Goal: Task Accomplishment & Management: Manage account settings

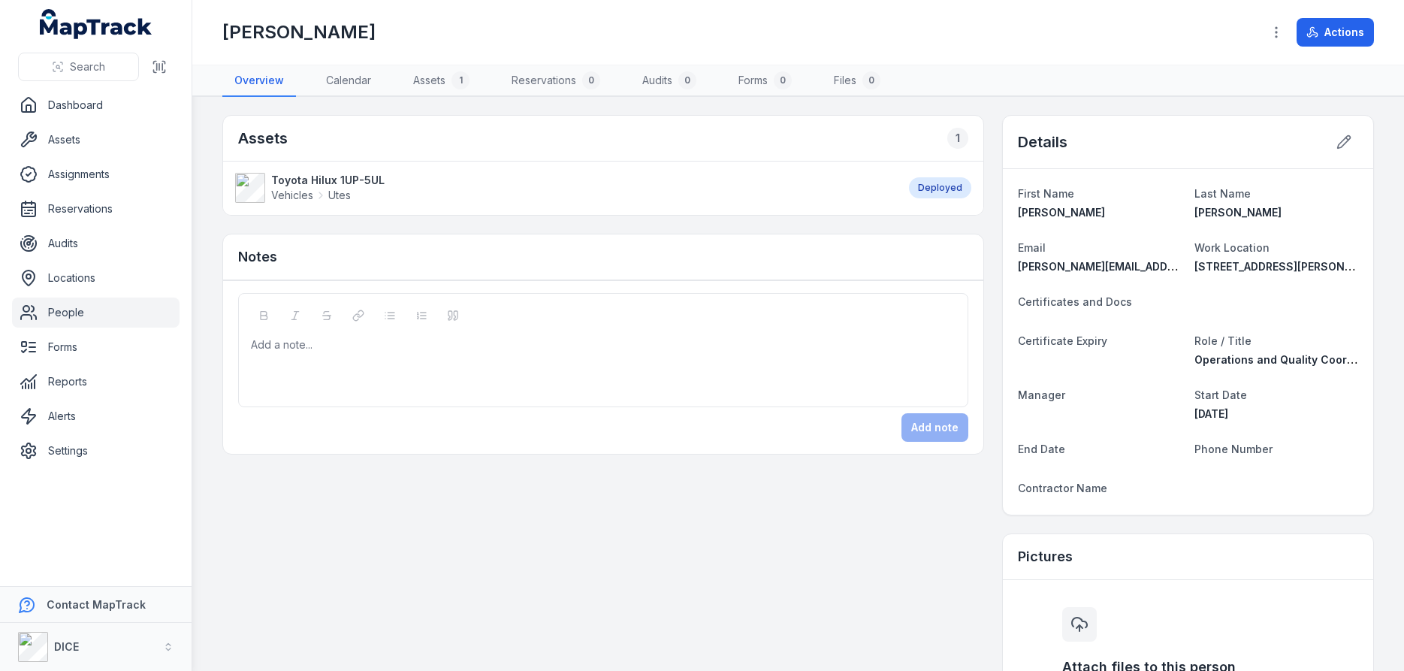
click at [1067, 303] on span "Certificates and Docs" at bounding box center [1075, 301] width 114 height 13
click at [1145, 306] on dt "Certificates and Docs" at bounding box center [1188, 301] width 340 height 18
click at [1342, 140] on icon at bounding box center [1344, 142] width 13 height 13
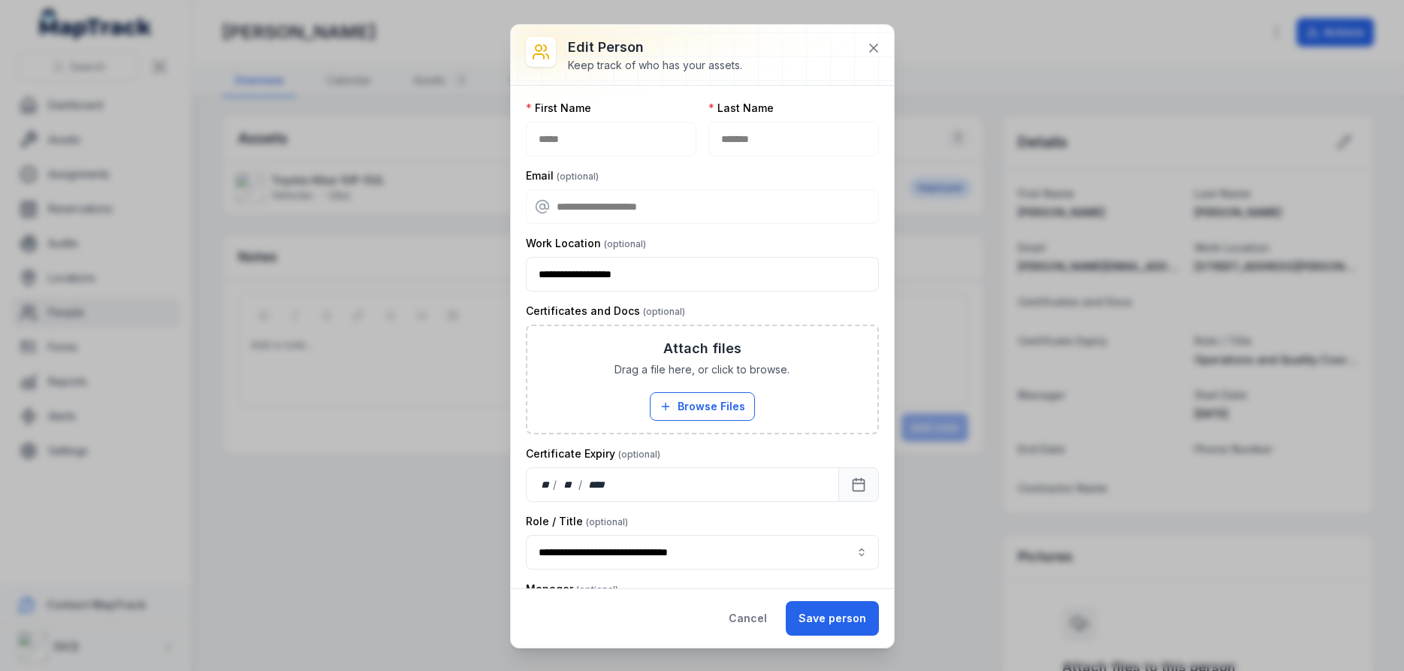
click at [656, 309] on label "Certificates and Docs" at bounding box center [605, 310] width 159 height 15
click at [560, 358] on div "Attach files Drag a file here, or click to browse. Browse Files Take Photos" at bounding box center [702, 379] width 350 height 107
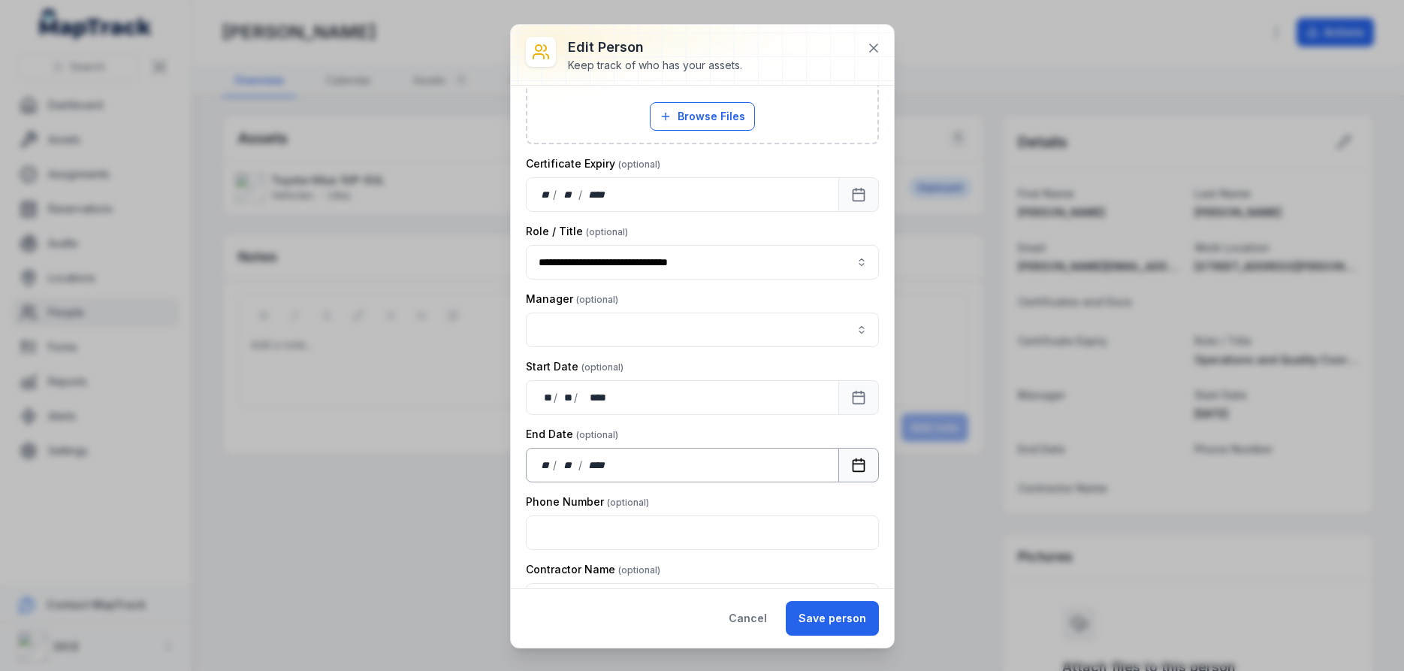
scroll to position [334, 0]
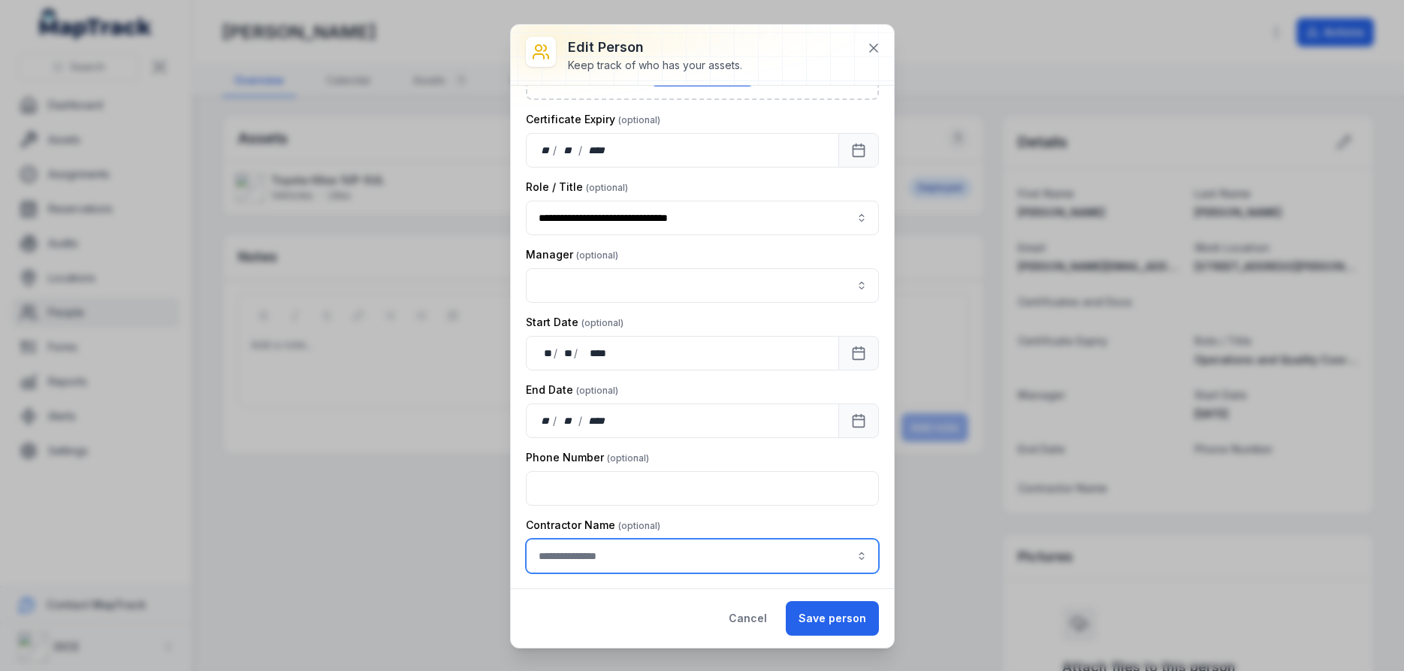
click at [747, 565] on input "person-edit:cf[e450bae8-cf32-44f3-8943-762387a2b1f7]-label" at bounding box center [702, 556] width 353 height 35
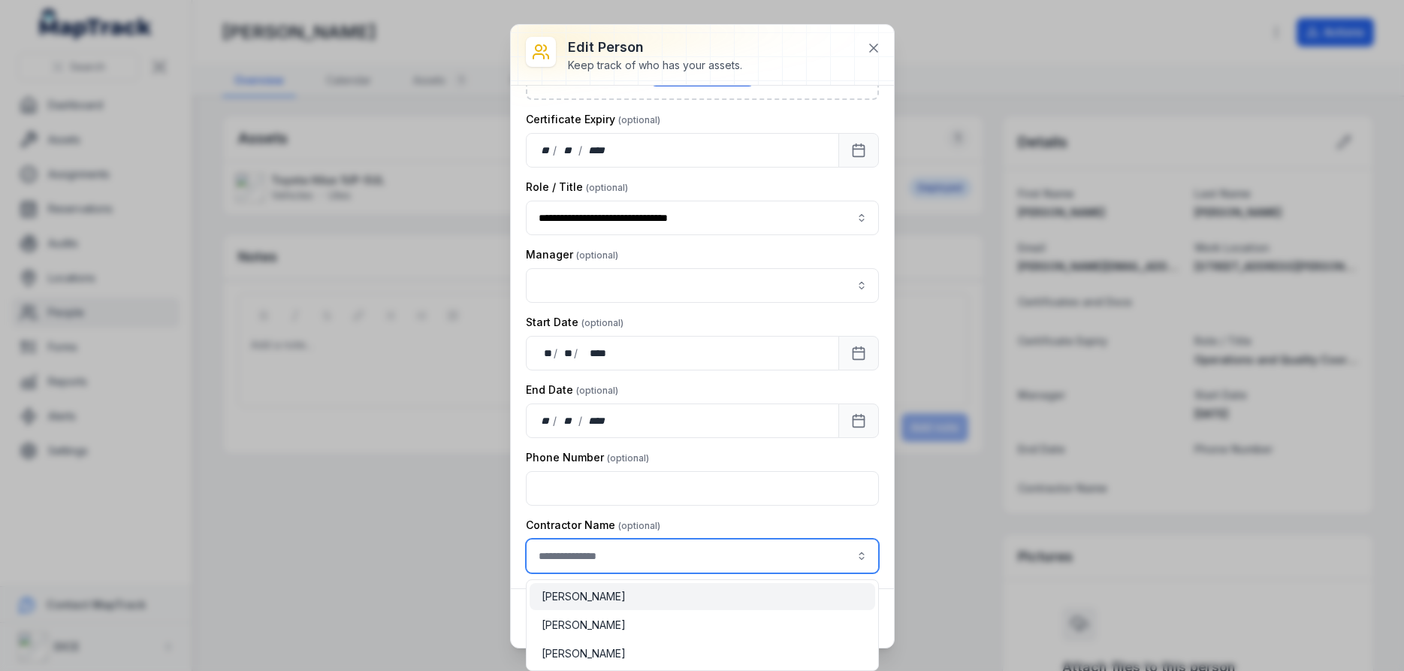
click at [747, 557] on input "person-edit:cf[e450bae8-cf32-44f3-8943-762387a2b1f7]-label" at bounding box center [702, 556] width 353 height 35
click at [765, 518] on div "Contractor Name" at bounding box center [702, 546] width 353 height 56
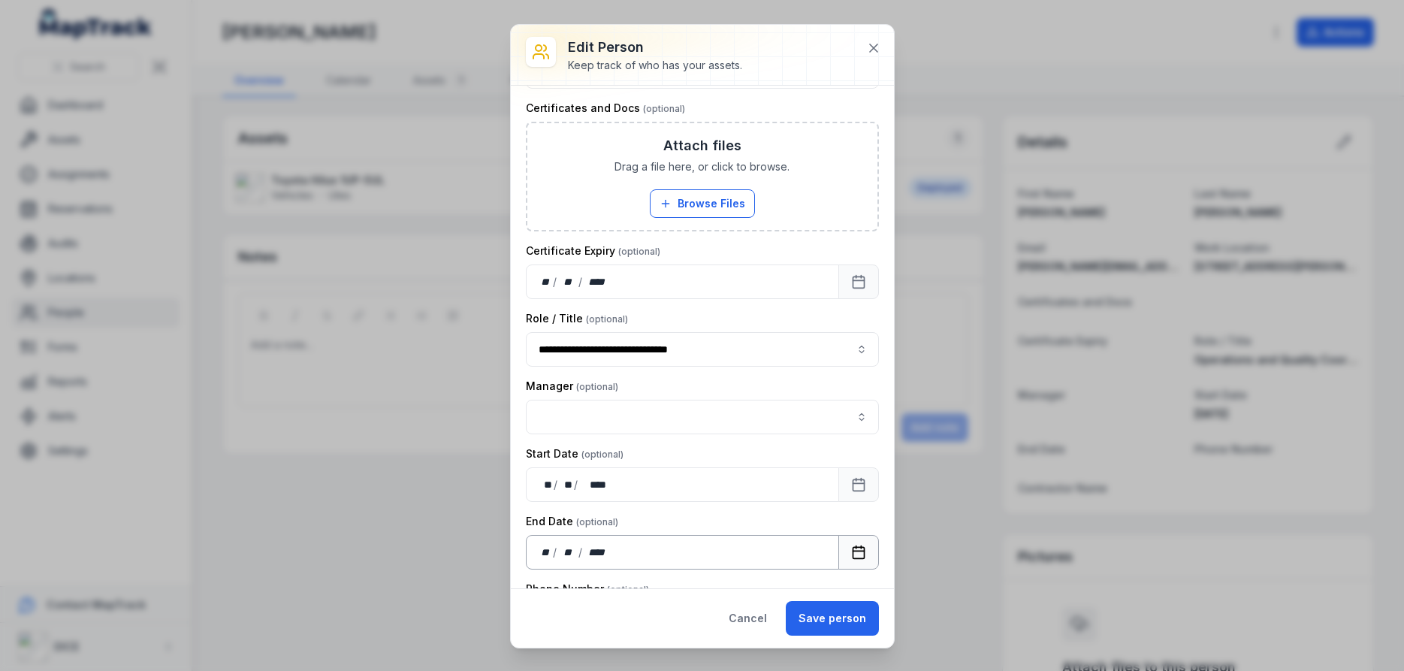
scroll to position [0, 0]
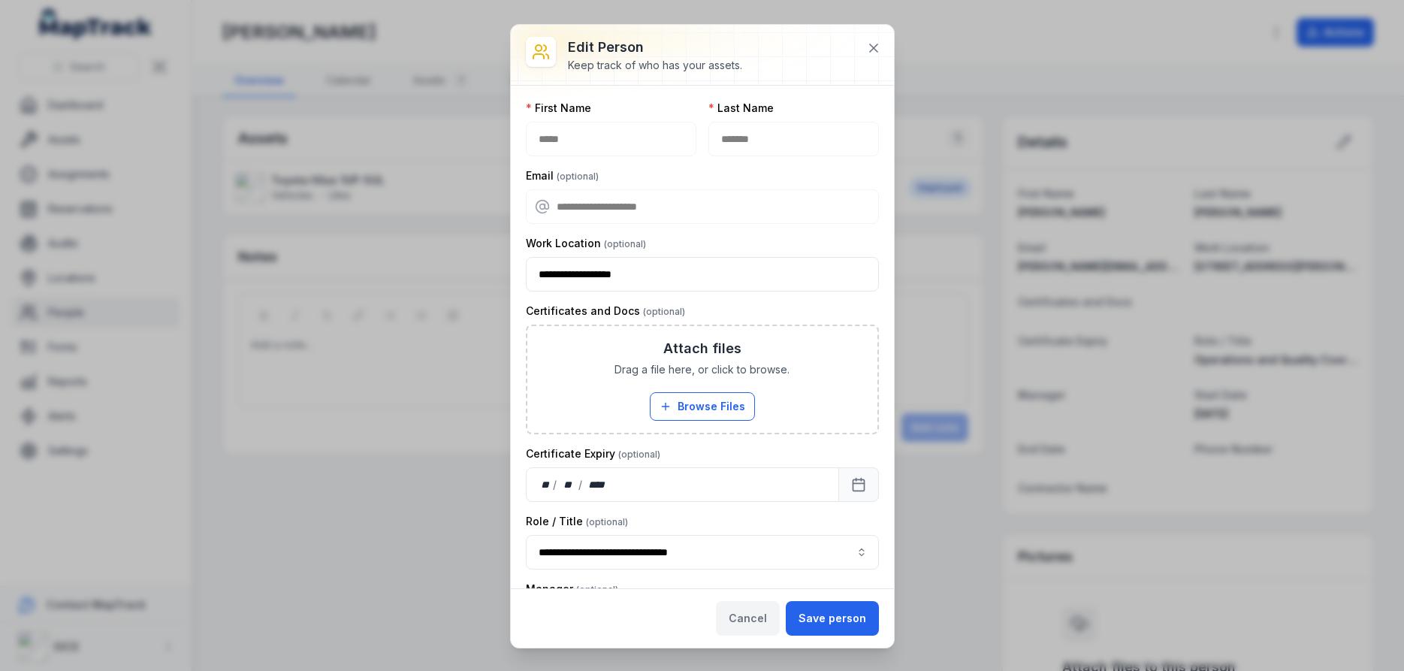
click at [756, 618] on button "Cancel" at bounding box center [748, 618] width 64 height 35
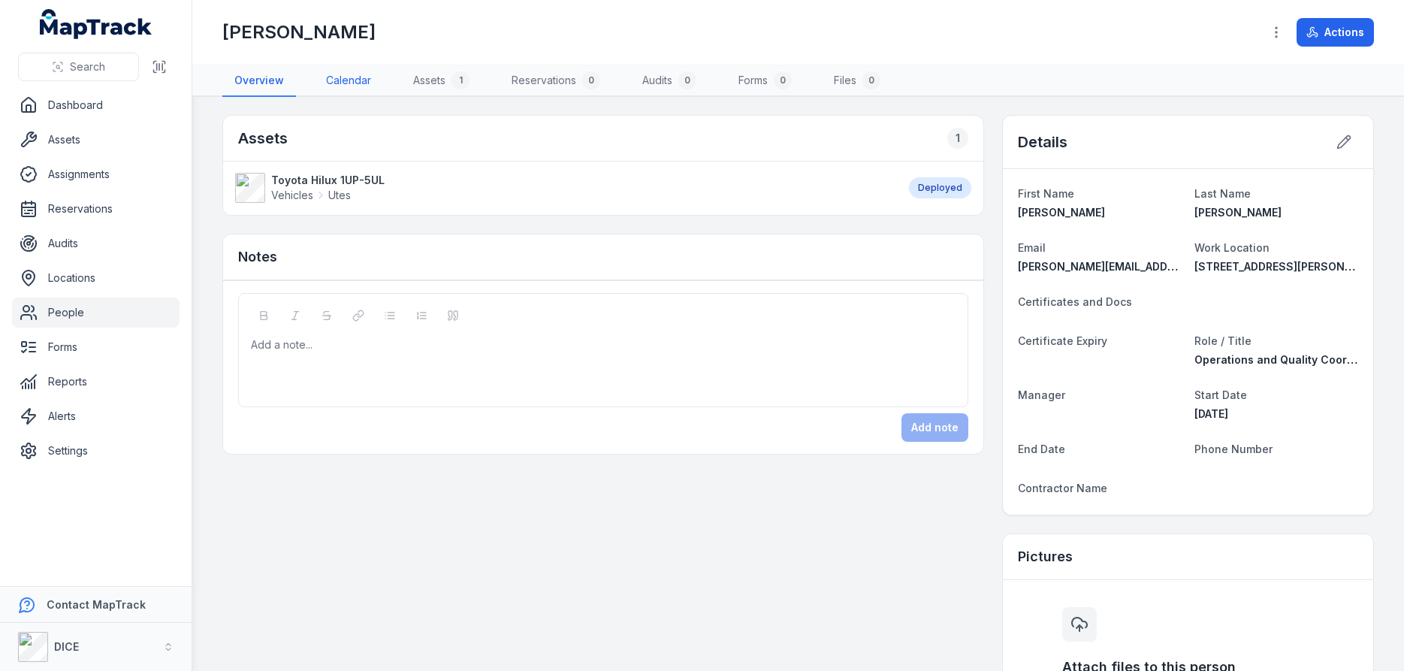
click at [352, 83] on link "Calendar" at bounding box center [348, 81] width 69 height 32
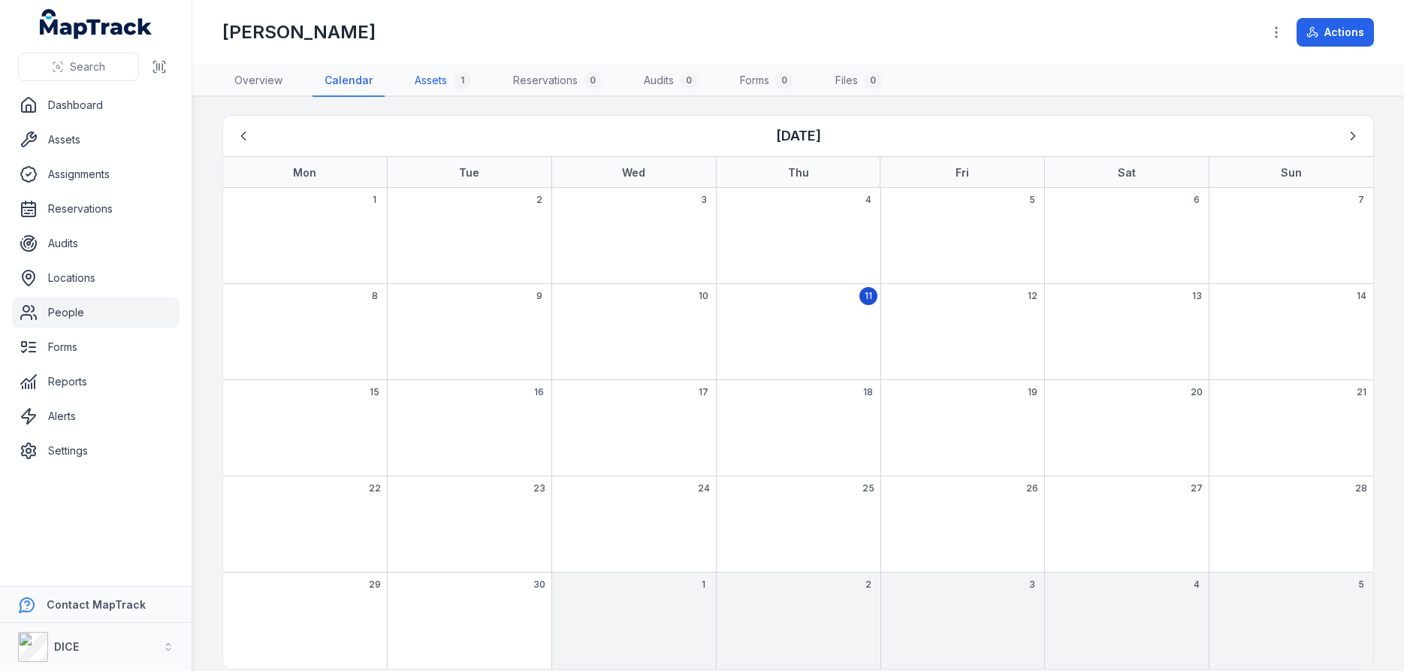
click at [430, 80] on link "Assets 1" at bounding box center [443, 81] width 80 height 32
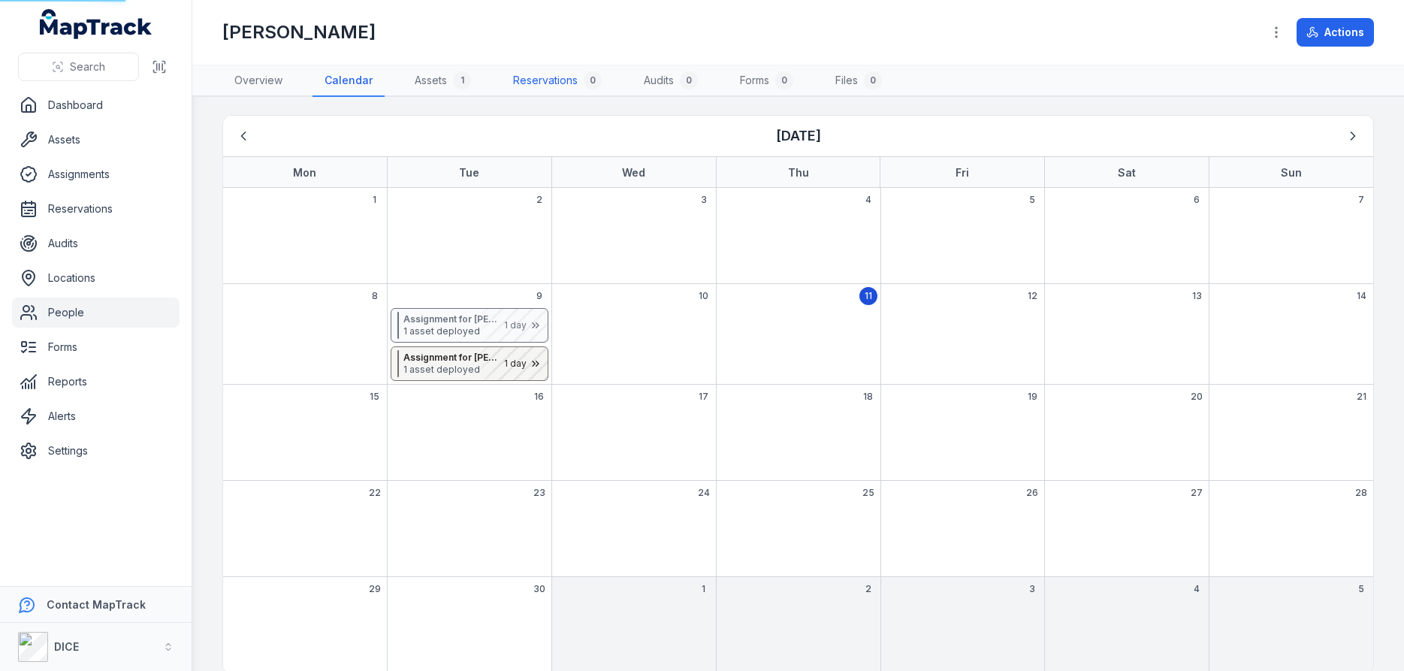
click at [550, 80] on link "Reservations 0" at bounding box center [557, 81] width 113 height 32
click at [664, 80] on link "Audits 0" at bounding box center [671, 81] width 78 height 32
click at [756, 81] on link "Forms 0" at bounding box center [766, 81] width 77 height 32
click at [847, 82] on link "Files 0" at bounding box center [858, 81] width 71 height 32
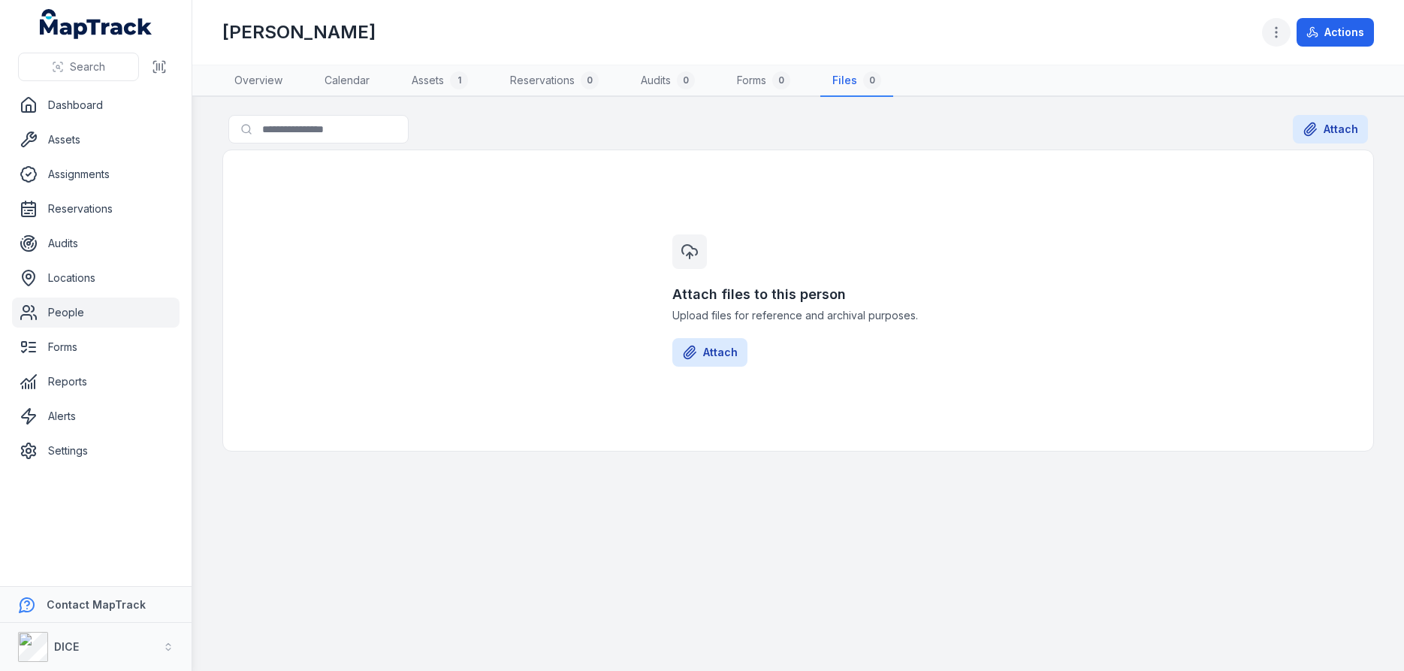
click at [1278, 34] on icon "button" at bounding box center [1276, 32] width 15 height 15
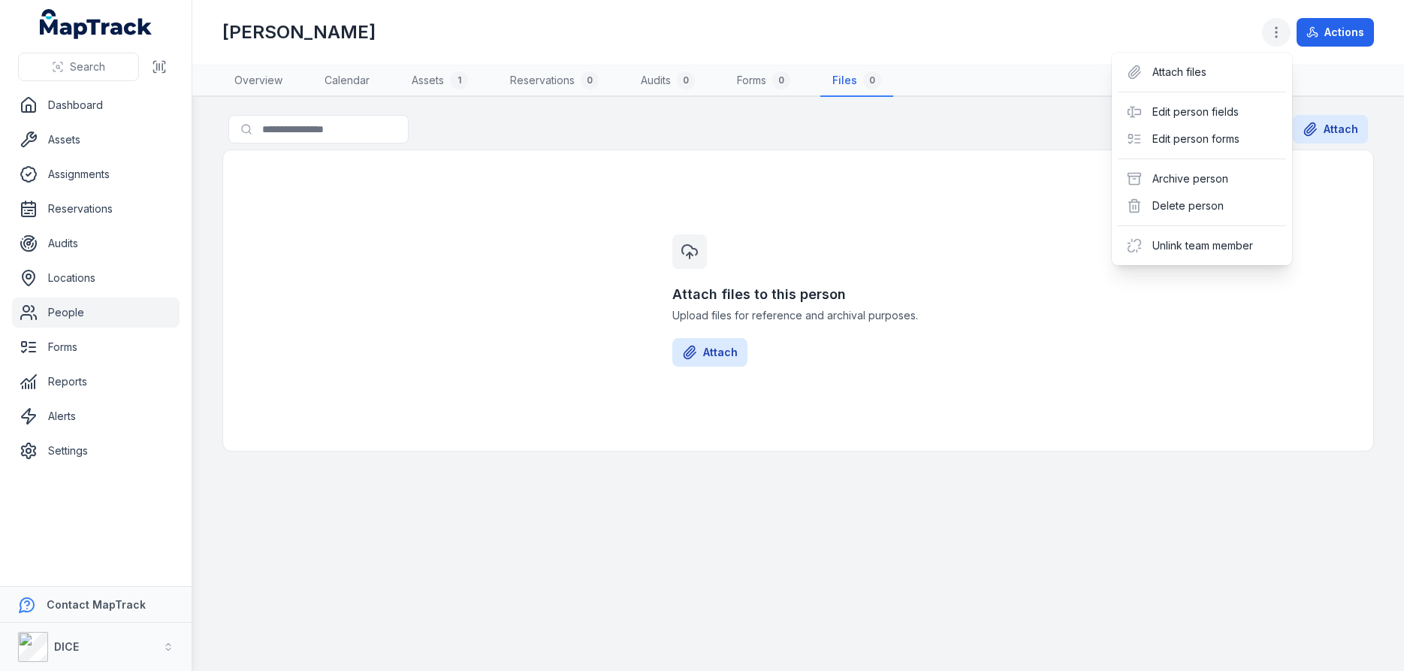
click at [1279, 33] on icon "button" at bounding box center [1276, 32] width 15 height 15
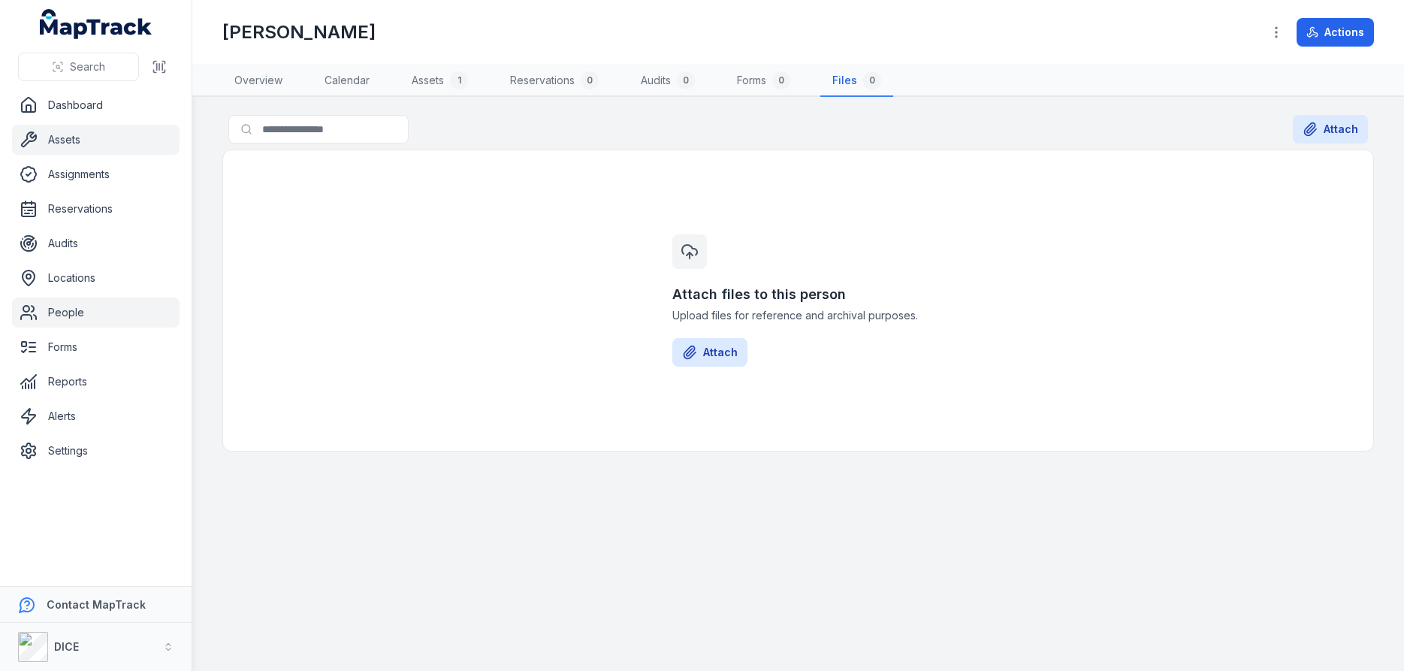
click at [68, 143] on link "Assets" at bounding box center [96, 140] width 168 height 30
